Goal: Information Seeking & Learning: Find contact information

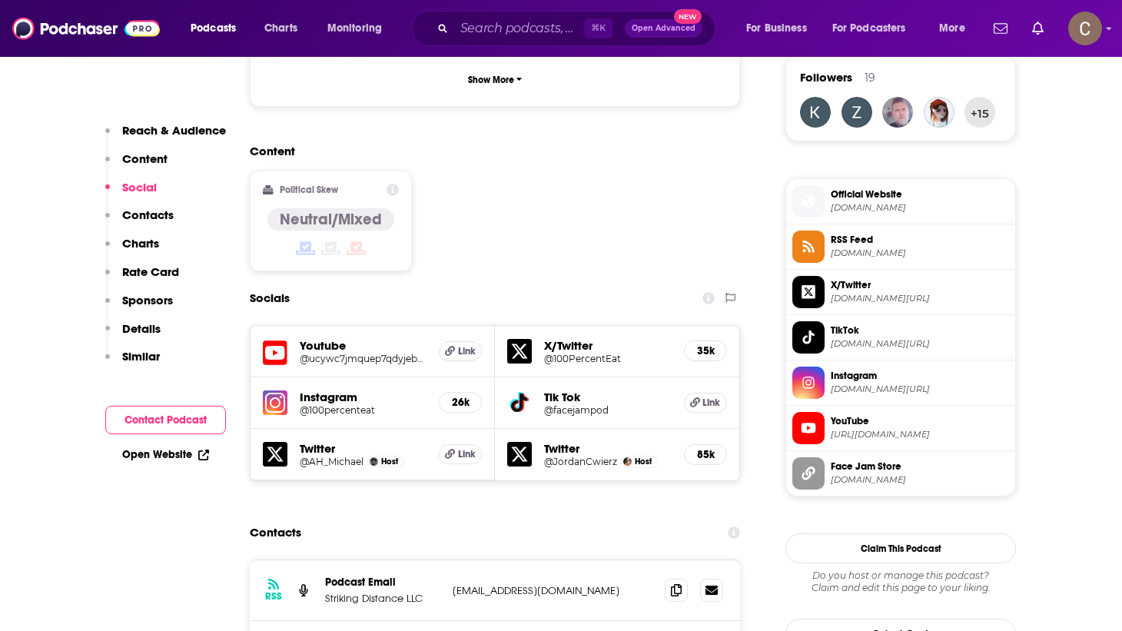
scroll to position [1322, 0]
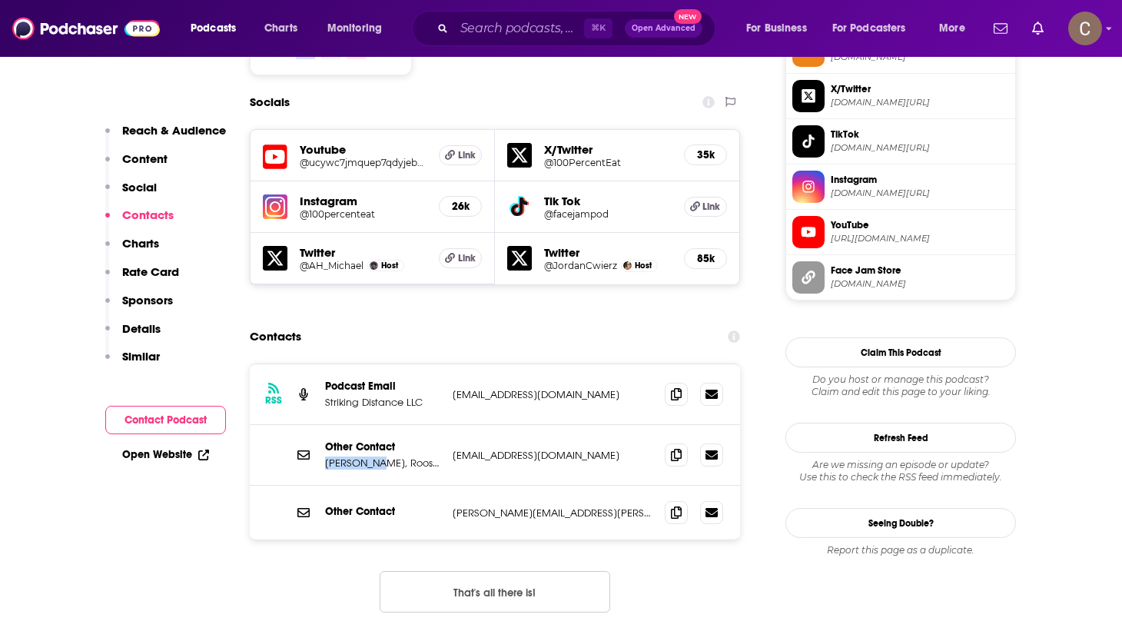
drag, startPoint x: 374, startPoint y: 380, endPoint x: 324, endPoint y: 382, distance: 49.2
click at [325, 457] on p "[PERSON_NAME], Rooster Teeth, Game Attack" at bounding box center [382, 463] width 115 height 13
copy p "[PERSON_NAME]"
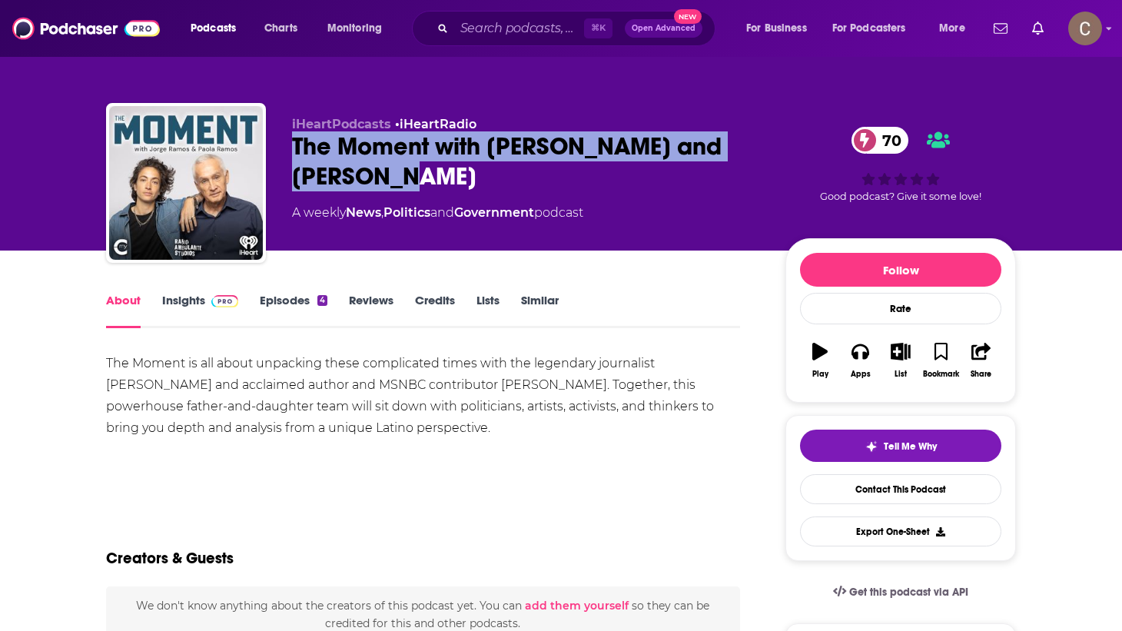
drag, startPoint x: 486, startPoint y: 192, endPoint x: 281, endPoint y: 148, distance: 209.1
click at [281, 148] on div "iHeartPodcasts • iHeartRadio The Moment with Jorge Ramos and Paola Ramos 70 A w…" at bounding box center [561, 186] width 910 height 166
click at [174, 309] on link "Insights" at bounding box center [200, 310] width 76 height 35
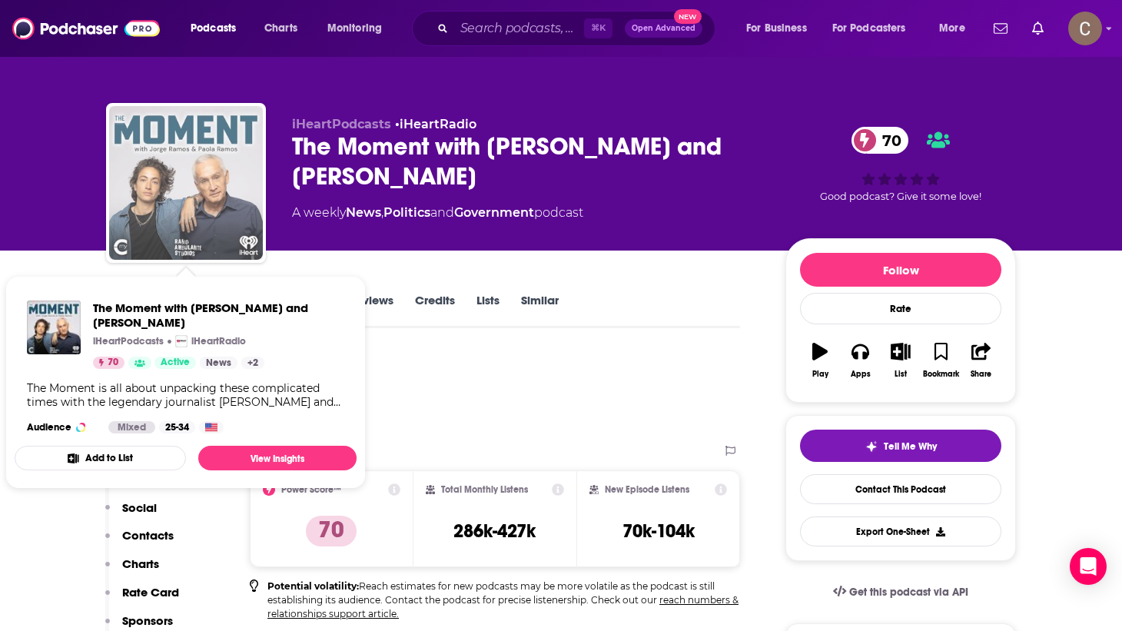
click at [195, 194] on img "The Moment with Jorge Ramos and Paola Ramos" at bounding box center [186, 183] width 154 height 154
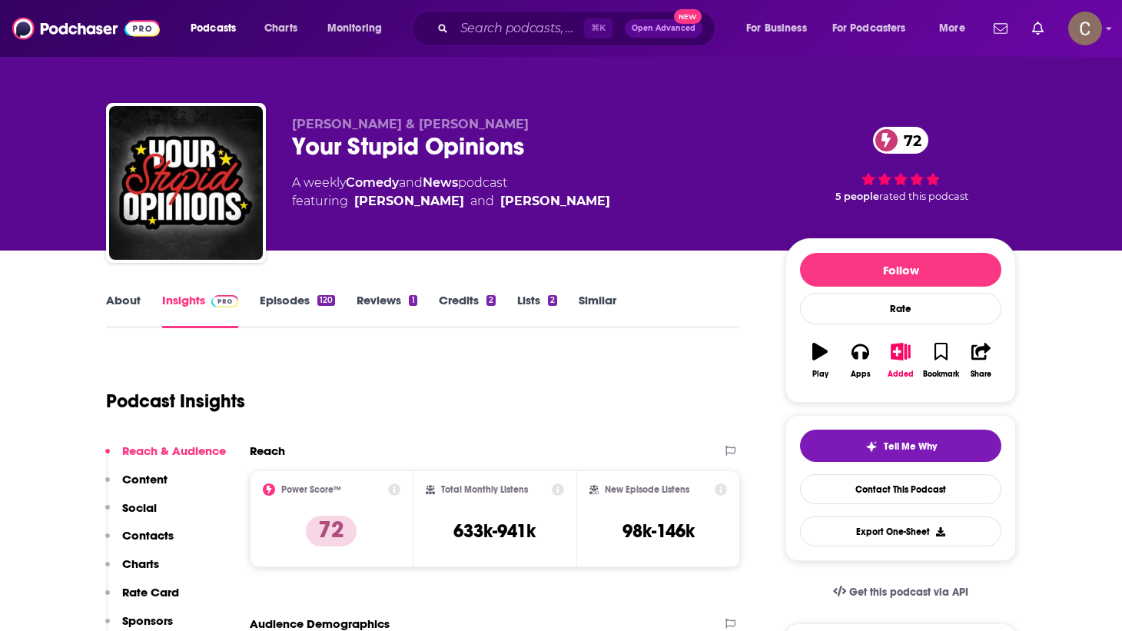
drag, startPoint x: 643, startPoint y: 208, endPoint x: 347, endPoint y: 196, distance: 296.2
click at [347, 196] on div "A weekly Comedy and News podcast featuring James Pietragallo and Jimmie Whisman" at bounding box center [526, 192] width 469 height 37
copy span "James Pietragallo and Jimmie Whisman"
